Goal: Task Accomplishment & Management: Manage account settings

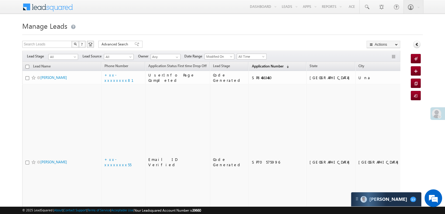
click at [252, 67] on span "Application Number" at bounding box center [268, 66] width 32 height 4
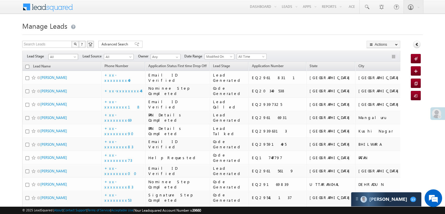
click at [75, 57] on span at bounding box center [75, 58] width 5 height 5
click at [68, 68] on link "Lead Generated" at bounding box center [64, 68] width 30 height 5
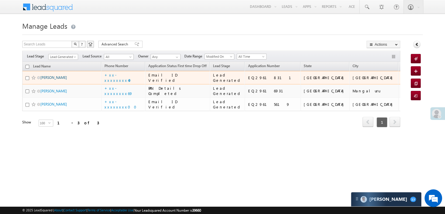
click at [53, 80] on link "Abhisek Shinde" at bounding box center [53, 77] width 27 height 4
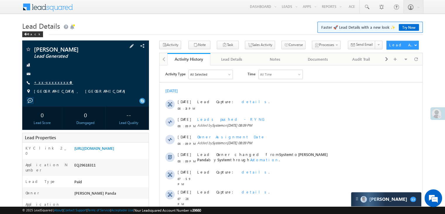
click at [46, 81] on link "+xx-xxxxxxxx49" at bounding box center [53, 82] width 39 height 5
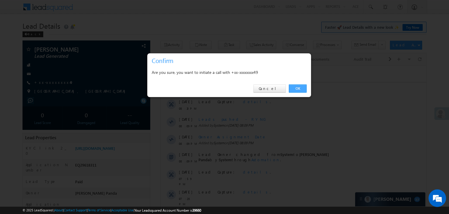
click at [299, 90] on link "OK" at bounding box center [298, 88] width 18 height 8
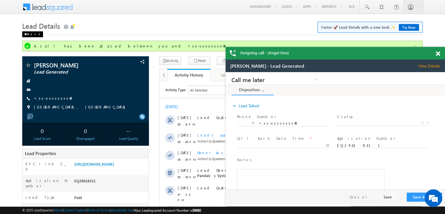
click at [24, 35] on span at bounding box center [26, 34] width 4 height 3
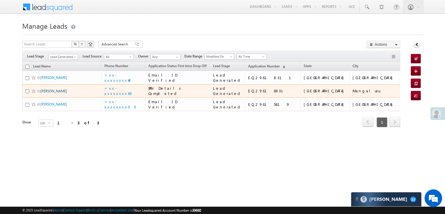
click at [48, 93] on link "sangeeta jartarghar" at bounding box center [53, 91] width 27 height 4
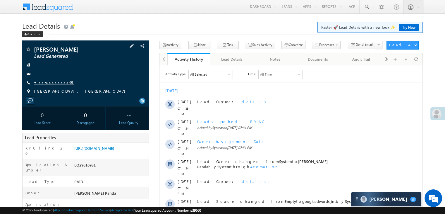
click at [45, 82] on link "+xx-xxxxxxxx69" at bounding box center [54, 82] width 40 height 5
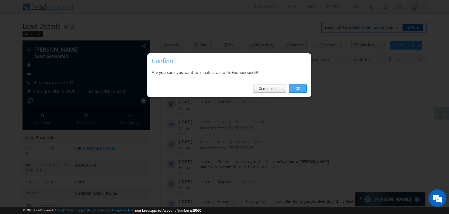
click at [300, 87] on link "OK" at bounding box center [298, 88] width 18 height 8
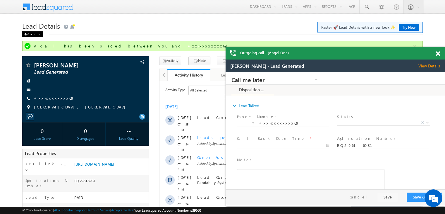
click at [26, 35] on span at bounding box center [26, 34] width 4 height 3
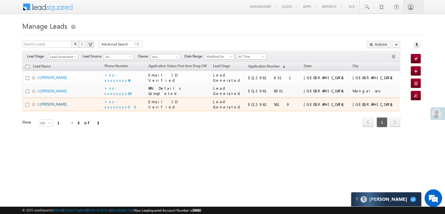
click at [52, 106] on link "[PERSON_NAME]" at bounding box center [53, 104] width 27 height 4
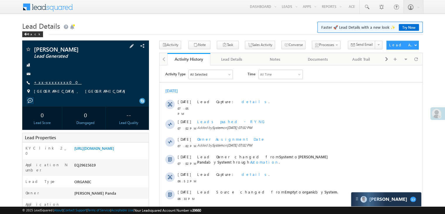
click at [51, 85] on link "+xx-xxxxxxxx00" at bounding box center [58, 82] width 48 height 5
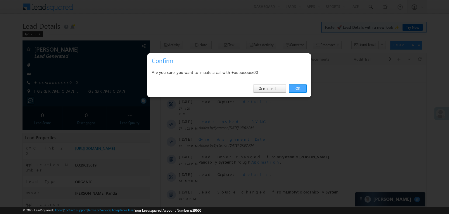
click at [298, 88] on link "OK" at bounding box center [298, 88] width 18 height 8
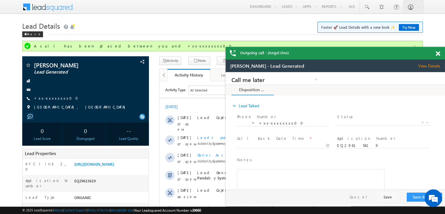
click at [438, 54] on span at bounding box center [438, 53] width 4 height 5
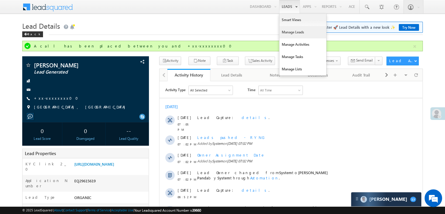
click at [286, 27] on link "Manage Leads" at bounding box center [302, 32] width 47 height 12
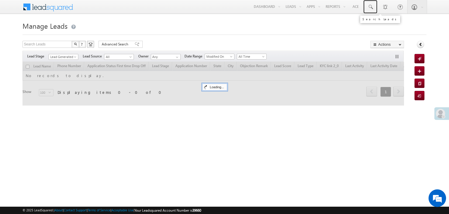
click at [371, 6] on span at bounding box center [371, 7] width 6 height 6
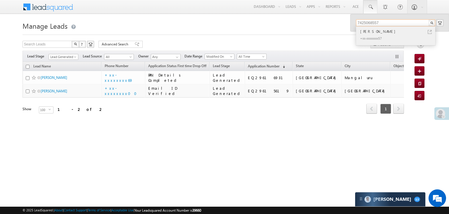
type input "7425068557"
click at [366, 31] on div "sanjay saini" at bounding box center [398, 31] width 78 height 6
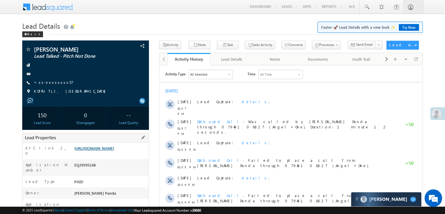
click at [114, 150] on link "[URL][DOMAIN_NAME]" at bounding box center [94, 147] width 40 height 5
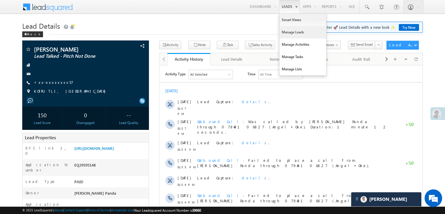
click at [281, 31] on link "Manage Leads" at bounding box center [302, 32] width 47 height 12
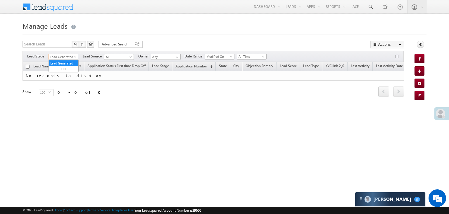
click at [75, 55] on span "Lead Generated" at bounding box center [63, 56] width 28 height 5
click at [62, 61] on link "All" at bounding box center [64, 63] width 30 height 5
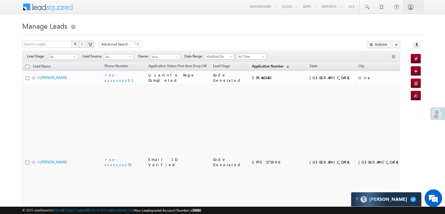
click at [257, 65] on span "Application Number" at bounding box center [268, 66] width 32 height 4
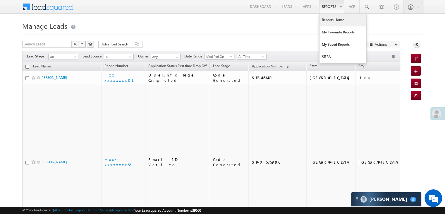
click at [332, 21] on link "Reports Home" at bounding box center [342, 20] width 47 height 12
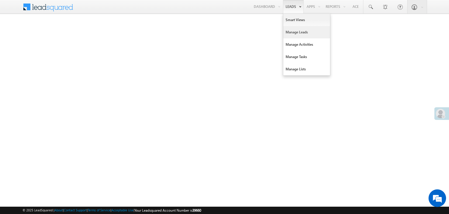
click at [290, 35] on link "Manage Leads" at bounding box center [306, 32] width 47 height 12
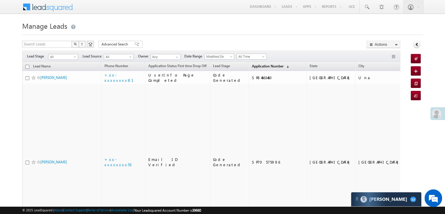
click at [261, 66] on span "Application Number" at bounding box center [268, 66] width 32 height 4
click at [249, 69] on link "Application Number (sorted descending)" at bounding box center [270, 67] width 43 height 8
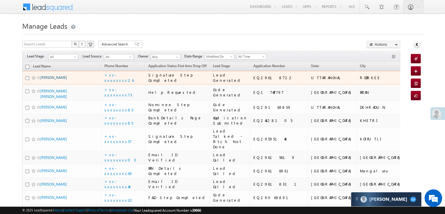
scroll to position [29, 0]
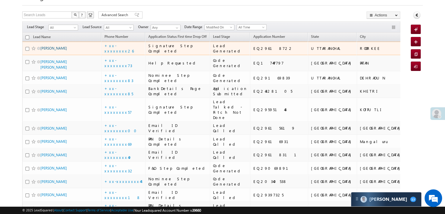
click at [54, 50] on link "[PERSON_NAME]" at bounding box center [53, 48] width 27 height 4
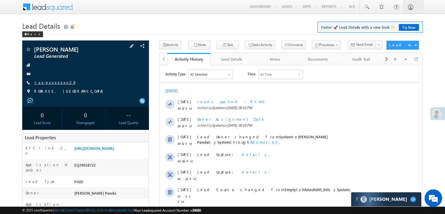
click at [51, 82] on link "+xx-xxxxxxxx26" at bounding box center [54, 82] width 41 height 5
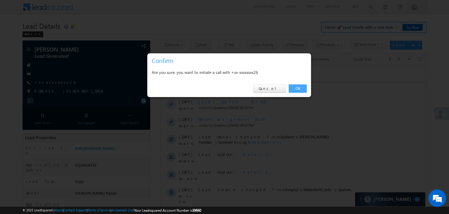
drag, startPoint x: 298, startPoint y: 87, endPoint x: 137, endPoint y: 21, distance: 174.4
click at [298, 87] on link "OK" at bounding box center [298, 88] width 18 height 8
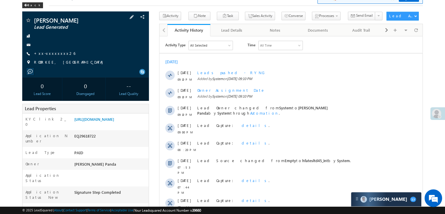
scroll to position [59, 0]
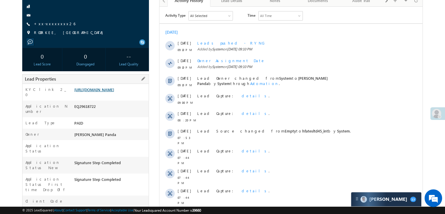
click at [107, 90] on link "[URL][DOMAIN_NAME]" at bounding box center [94, 89] width 40 height 5
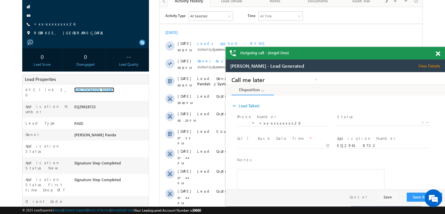
scroll to position [0, 0]
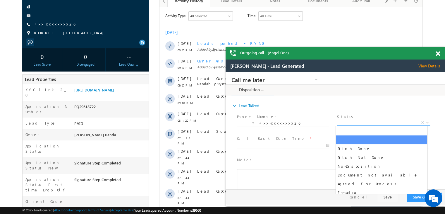
click at [382, 125] on span "X" at bounding box center [383, 123] width 93 height 6
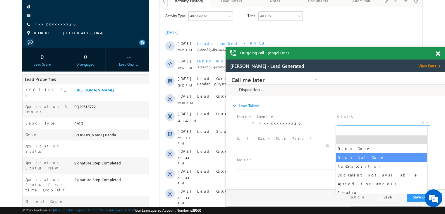
select select "Pitch Not Done"
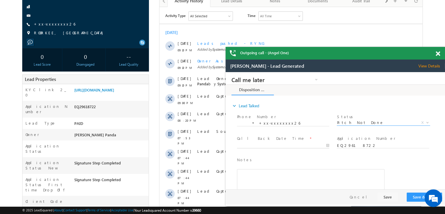
type input "09/26/25 9:14 PM"
drag, startPoint x: 304, startPoint y: 145, endPoint x: 342, endPoint y: 173, distance: 46.9
click at [304, 145] on input "09/26/25 9:14 PM" at bounding box center [283, 145] width 92 height 6
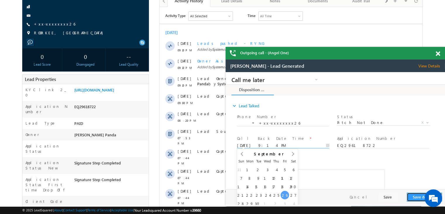
click at [419, 200] on button "Save & Close" at bounding box center [424, 196] width 35 height 9
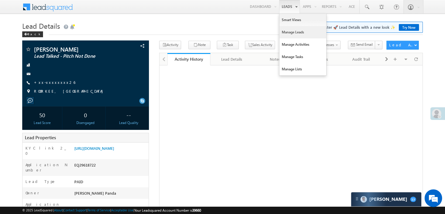
click at [289, 31] on link "Manage Leads" at bounding box center [302, 32] width 47 height 12
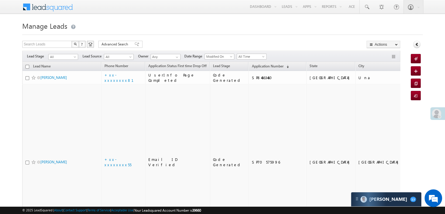
click at [252, 65] on span "Application Number" at bounding box center [268, 66] width 32 height 4
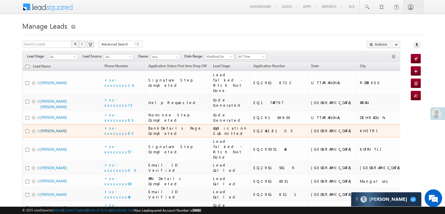
click at [55, 133] on link "[PERSON_NAME]" at bounding box center [53, 130] width 27 height 4
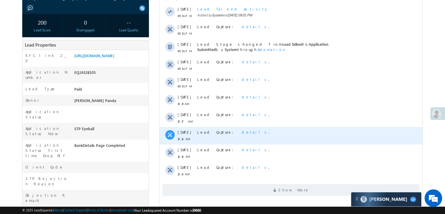
scroll to position [59, 0]
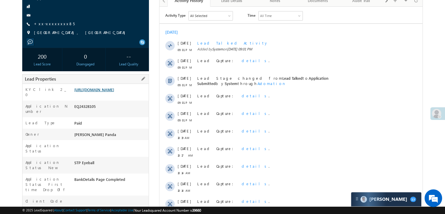
click at [110, 92] on link "https://angelbroking1-pk3em7sa.customui-test.leadsquared.com?leadId=fd45ff5d-c1…" at bounding box center [94, 89] width 40 height 5
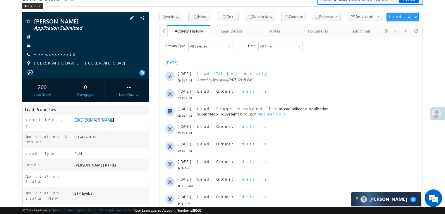
scroll to position [0, 0]
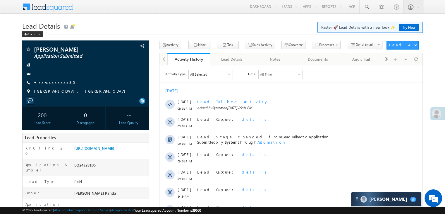
click at [36, 49] on div at bounding box center [37, 48] width 3 height 1
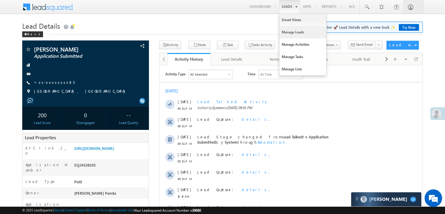
click at [290, 31] on link "Manage Leads" at bounding box center [302, 32] width 47 height 12
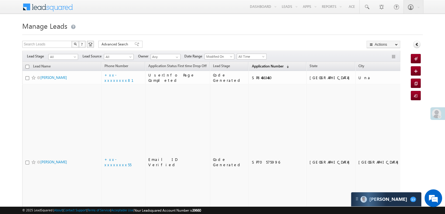
click at [262, 67] on span "Application Number" at bounding box center [268, 66] width 32 height 4
